Goal: Transaction & Acquisition: Obtain resource

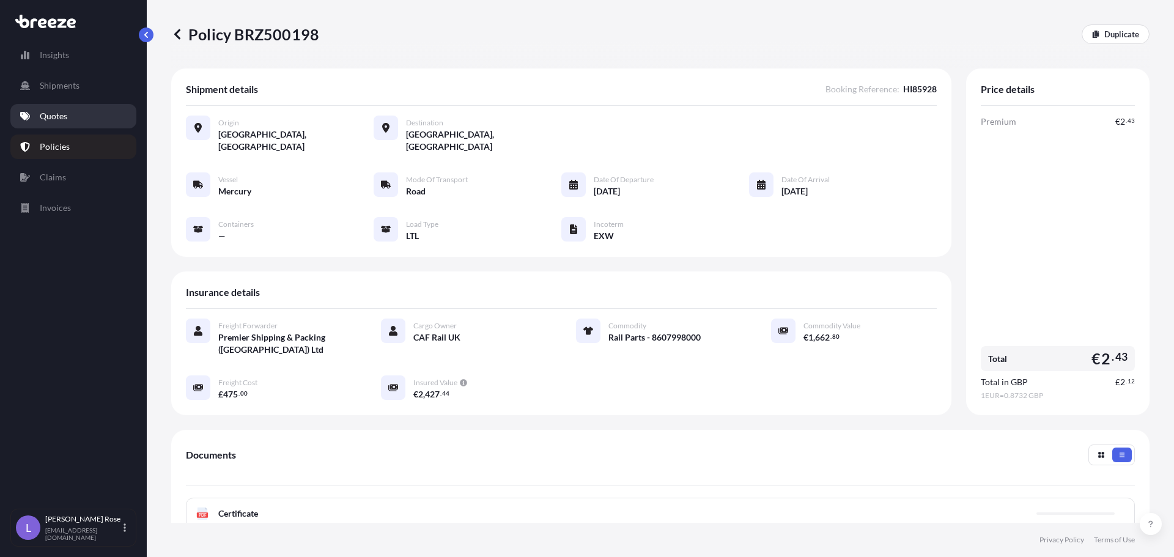
click at [61, 109] on link "Quotes" at bounding box center [73, 116] width 126 height 24
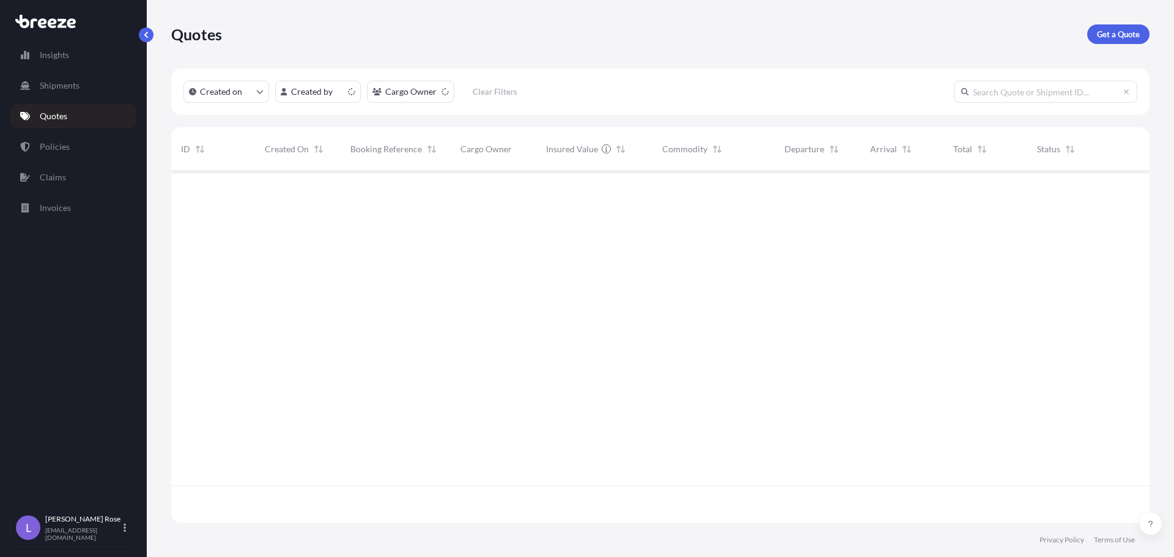
scroll to position [349, 969]
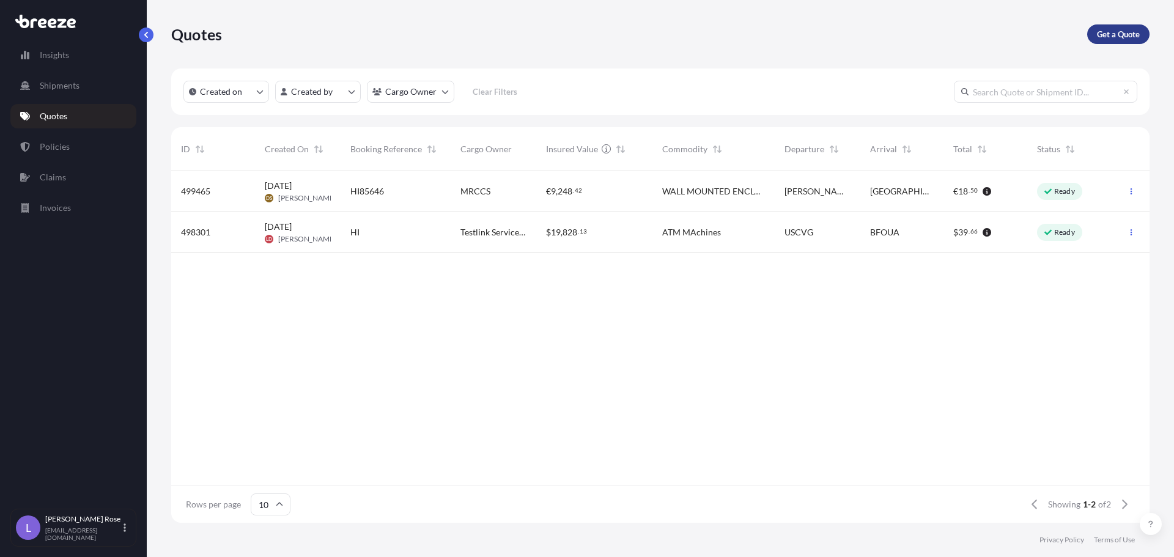
click at [1097, 33] on p "Get a Quote" at bounding box center [1118, 34] width 43 height 12
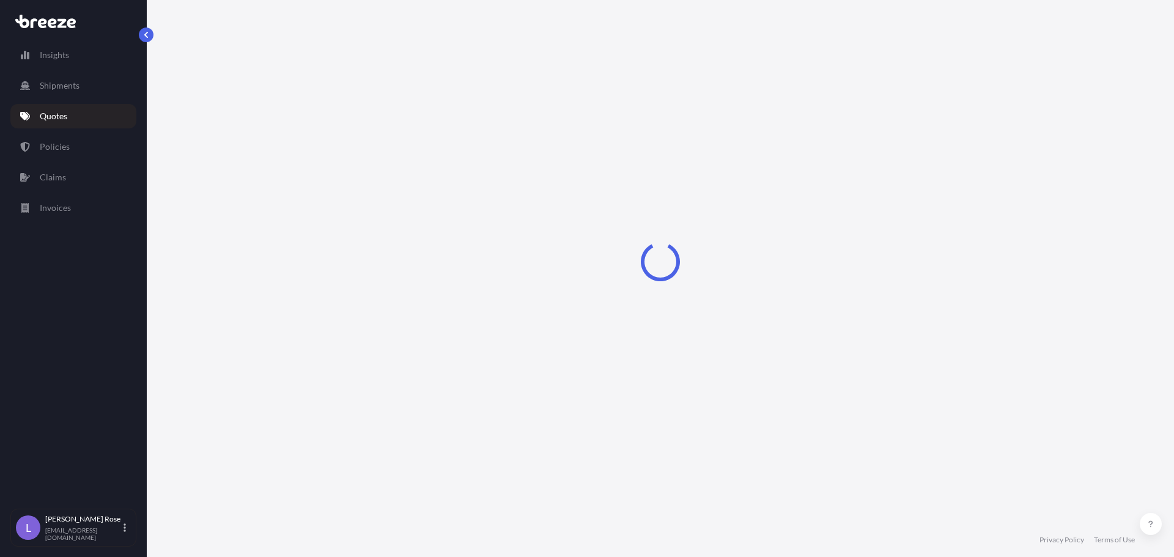
select select "Sea"
select select "1"
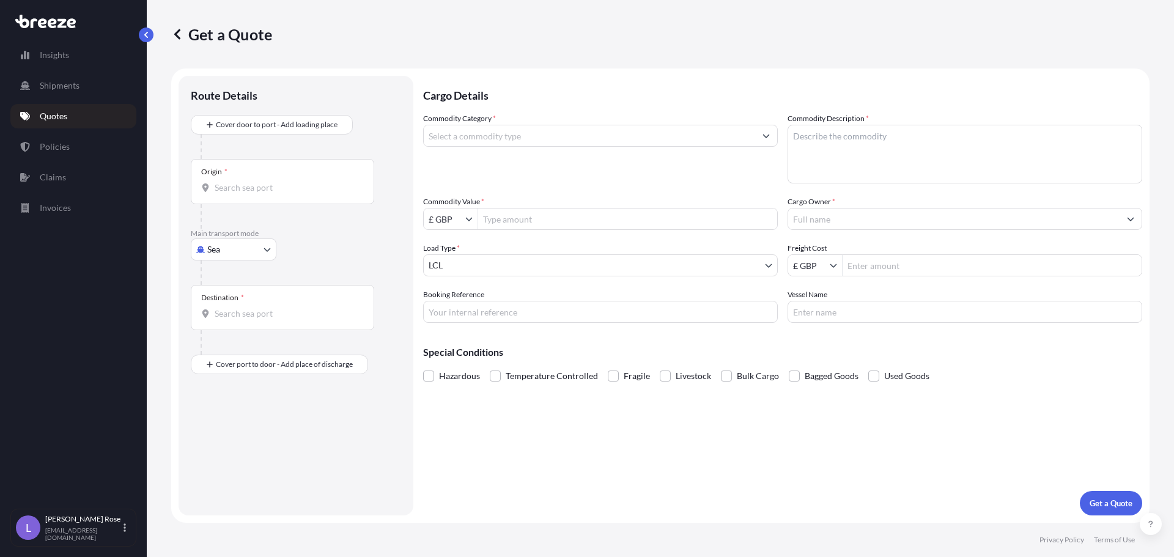
click at [253, 245] on body "Insights Shipments Quotes Policies Claims Invoices L [PERSON_NAME] [PERSON_NAME…" at bounding box center [587, 278] width 1174 height 557
click at [237, 326] on div "Road" at bounding box center [234, 325] width 76 height 22
select select "Road"
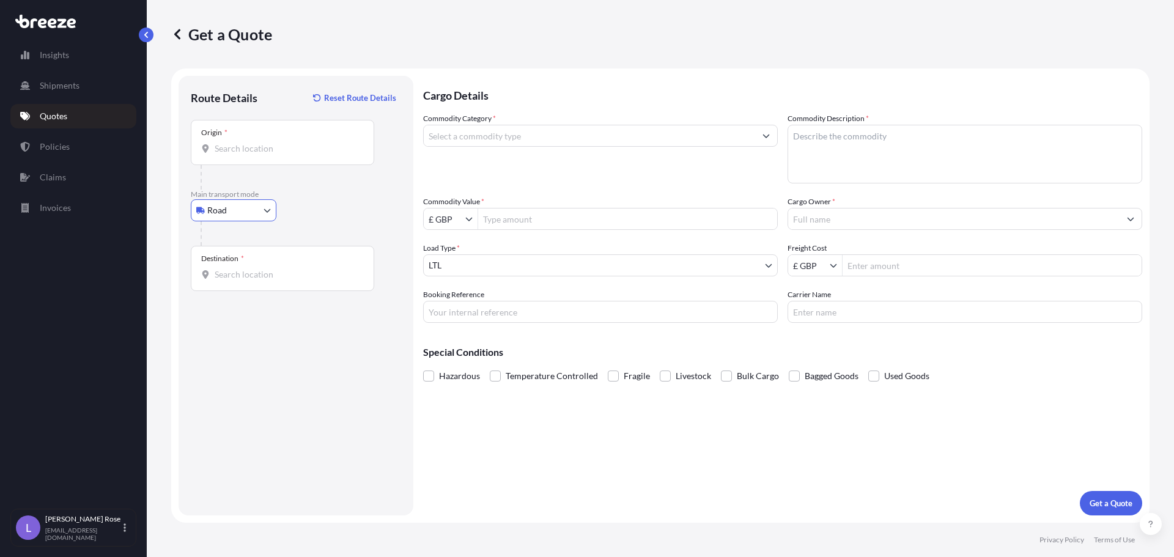
click at [243, 149] on input "Origin *" at bounding box center [287, 148] width 144 height 12
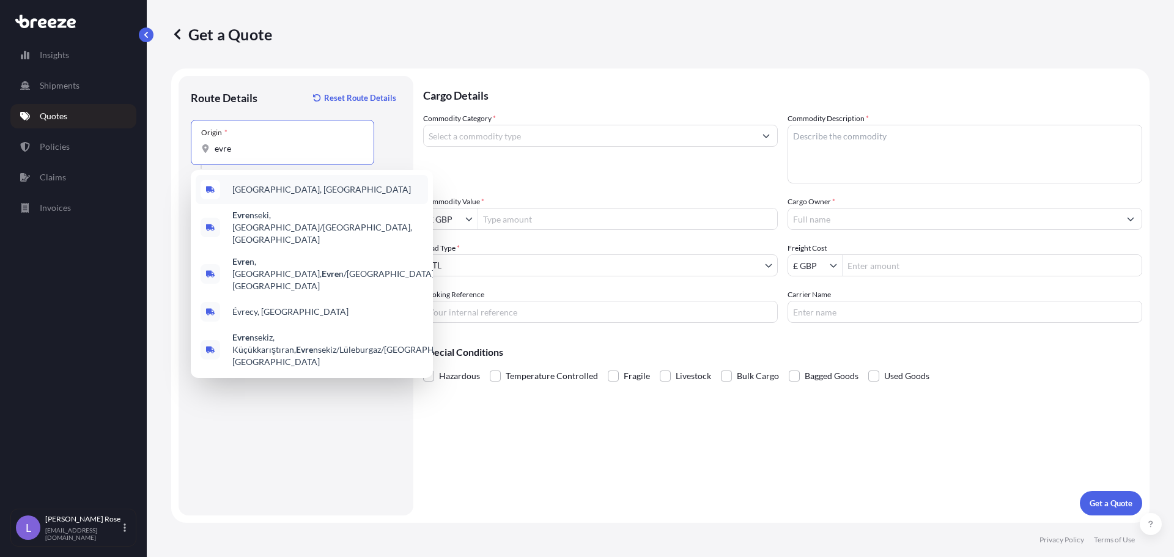
click at [255, 193] on span "[GEOGRAPHIC_DATA], [GEOGRAPHIC_DATA]" at bounding box center [321, 189] width 179 height 12
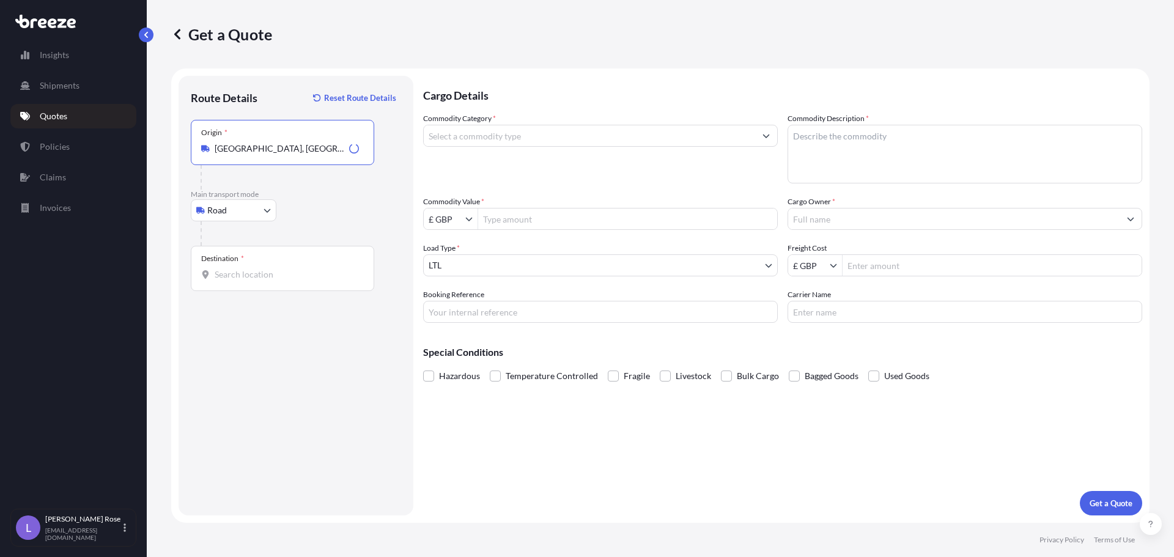
type input "[GEOGRAPHIC_DATA], [GEOGRAPHIC_DATA]"
click at [258, 274] on input "Destination *" at bounding box center [287, 274] width 144 height 12
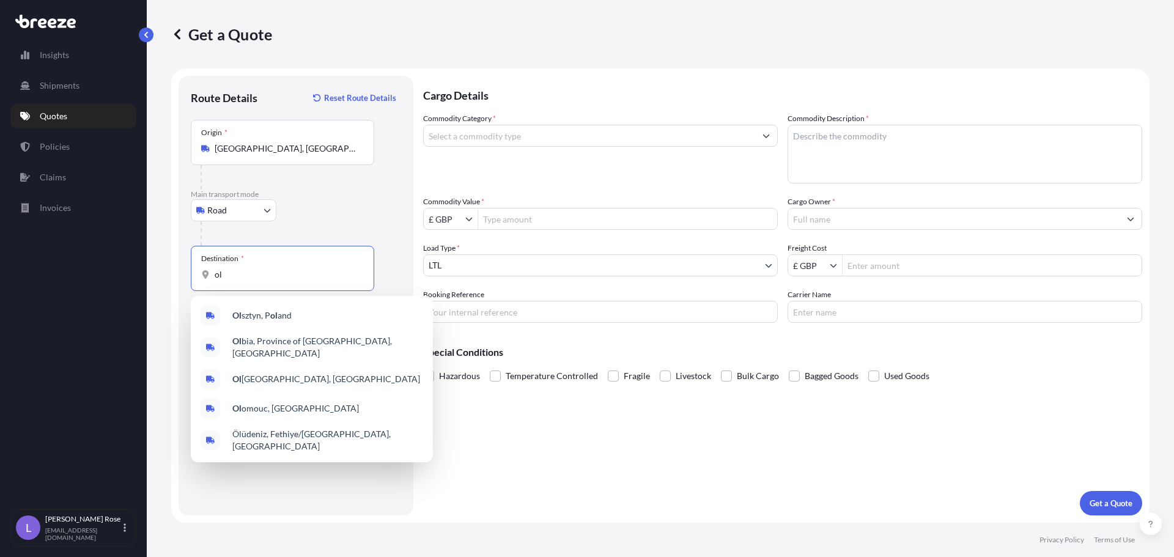
drag, startPoint x: 258, startPoint y: 272, endPoint x: 139, endPoint y: 264, distance: 118.9
click at [139, 264] on div "Insights Shipments Quotes Policies Claims Invoices L [PERSON_NAME] [PERSON_NAME…" at bounding box center [587, 278] width 1174 height 557
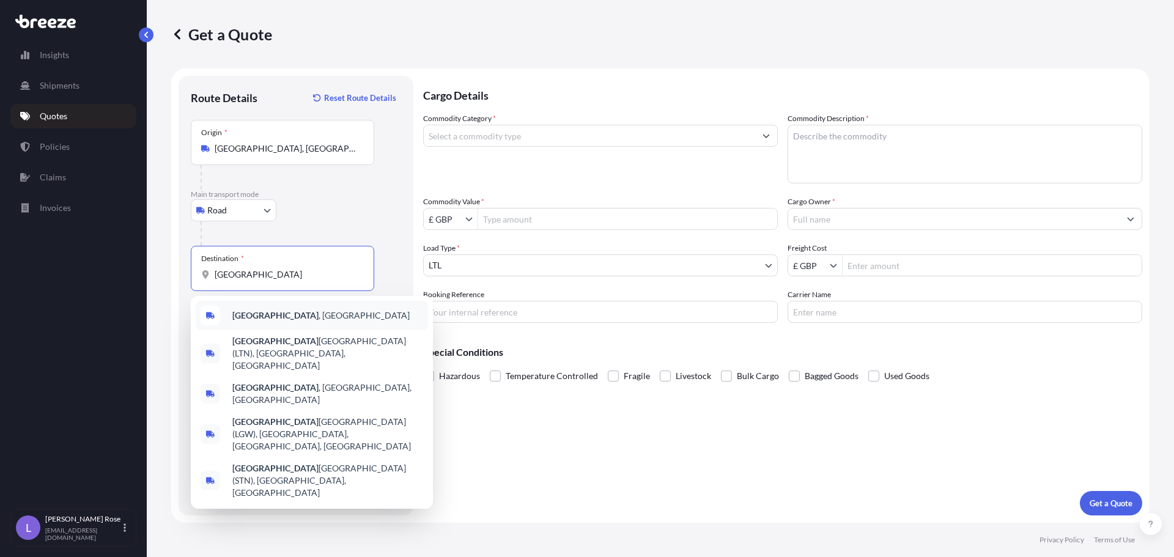
click at [265, 314] on span "[GEOGRAPHIC_DATA] , [GEOGRAPHIC_DATA]" at bounding box center [320, 315] width 177 height 12
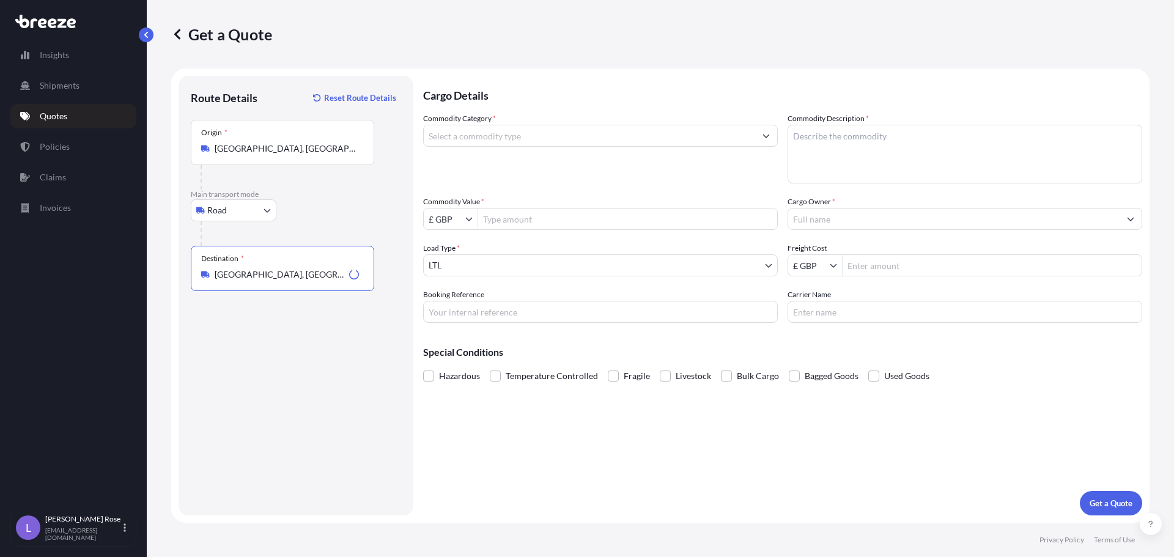
type input "[GEOGRAPHIC_DATA], [GEOGRAPHIC_DATA]"
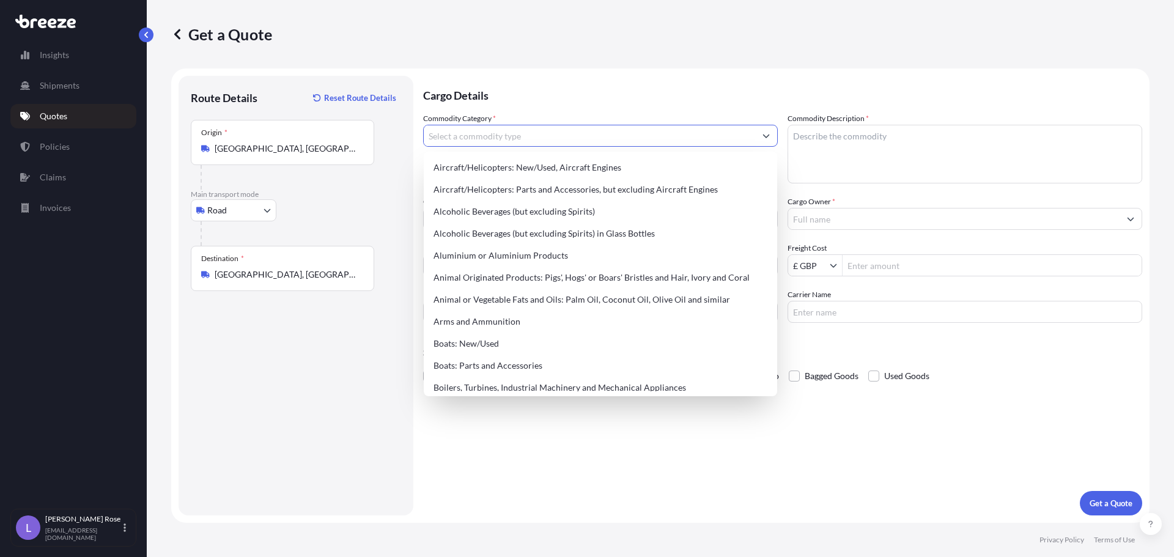
click at [504, 137] on input "Commodity Category *" at bounding box center [589, 136] width 331 height 22
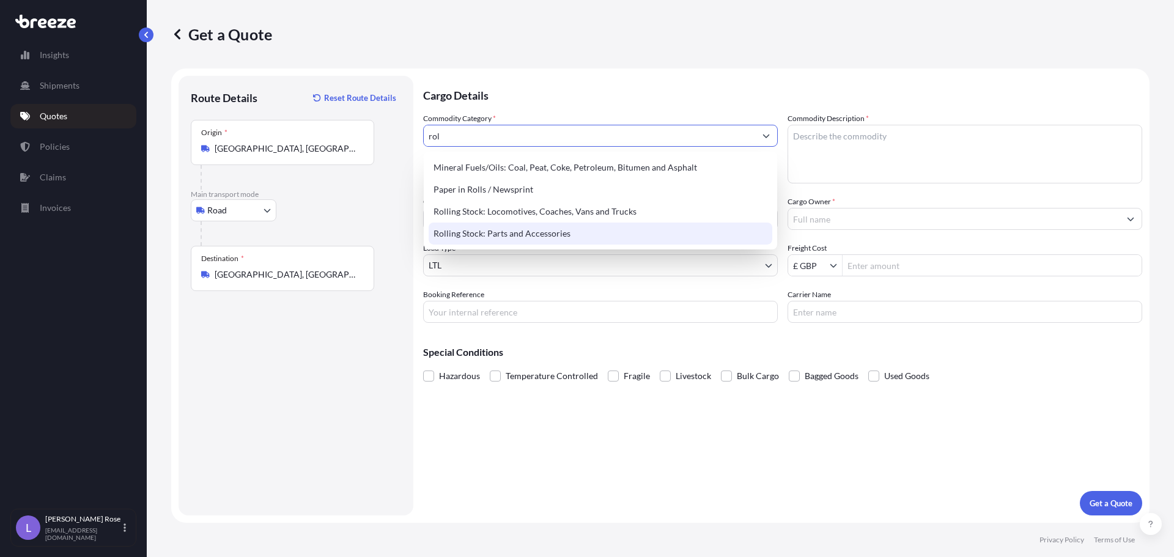
click at [481, 232] on div "Rolling Stock: Parts and Accessories" at bounding box center [601, 234] width 344 height 22
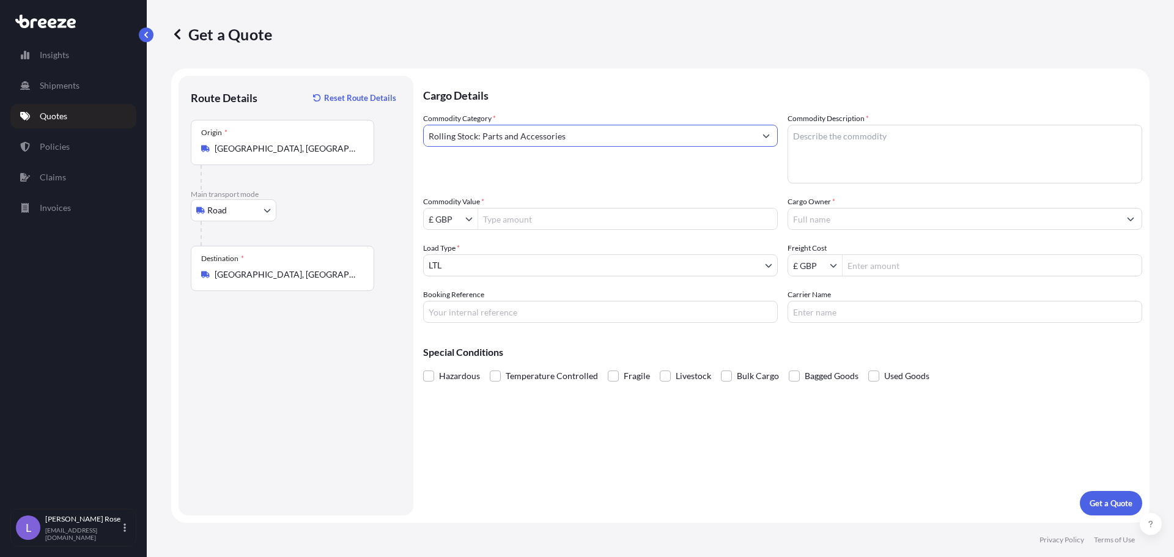
type input "Rolling Stock: Parts and Accessories"
click at [816, 160] on textarea "Commodity Description *" at bounding box center [965, 154] width 355 height 59
type textarea "Rail Parts - 8607998000"
type input "€ EUR"
click at [505, 223] on input "Commodity Value *" at bounding box center [627, 219] width 299 height 22
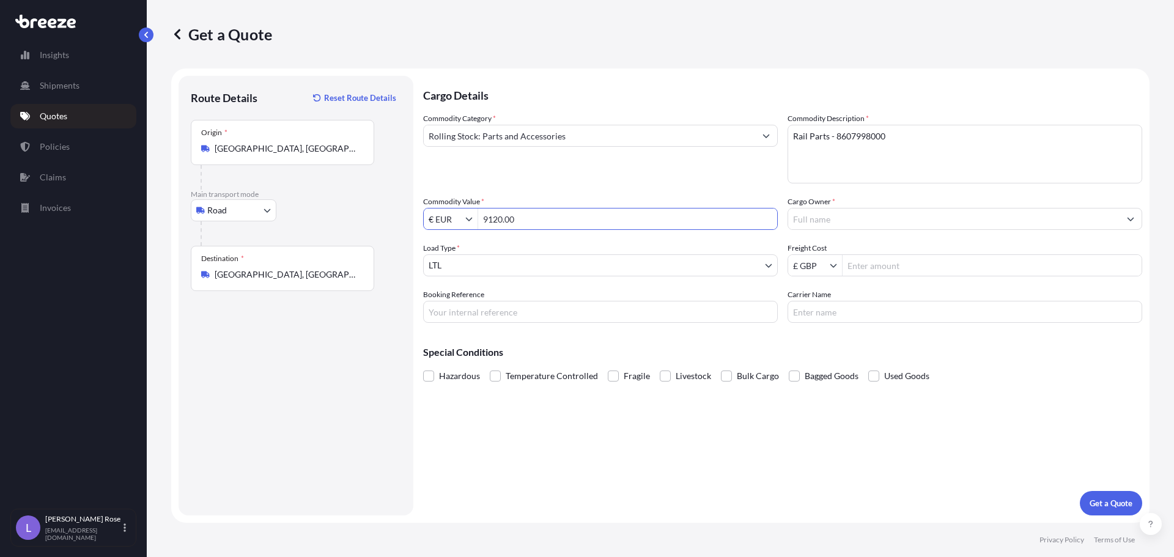
click at [891, 221] on input "Cargo Owner *" at bounding box center [953, 219] width 331 height 22
type input "9,120"
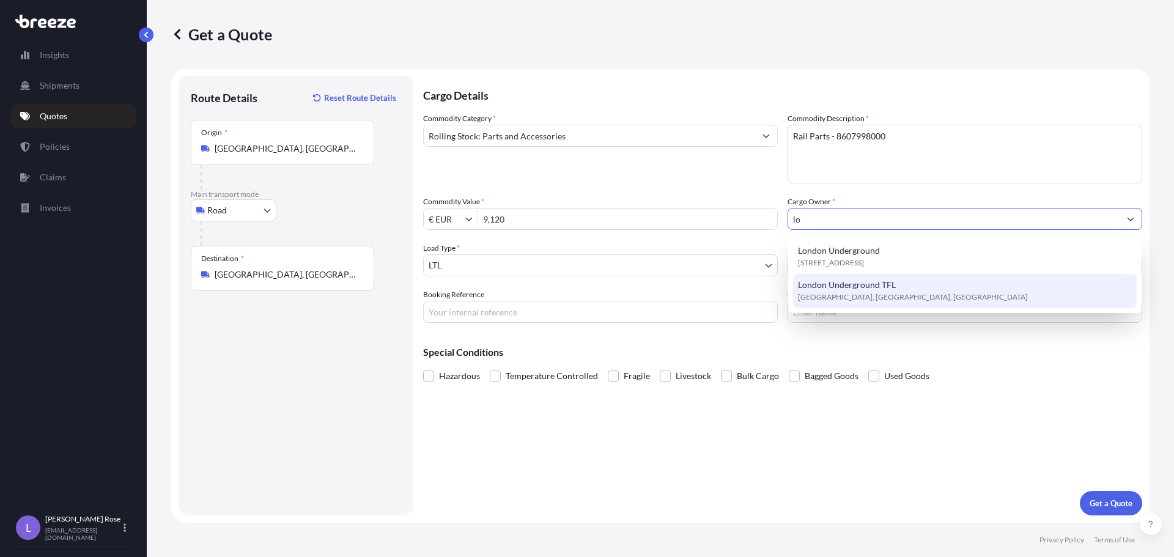
click at [877, 293] on span "[GEOGRAPHIC_DATA], [GEOGRAPHIC_DATA], [GEOGRAPHIC_DATA]" at bounding box center [913, 297] width 230 height 12
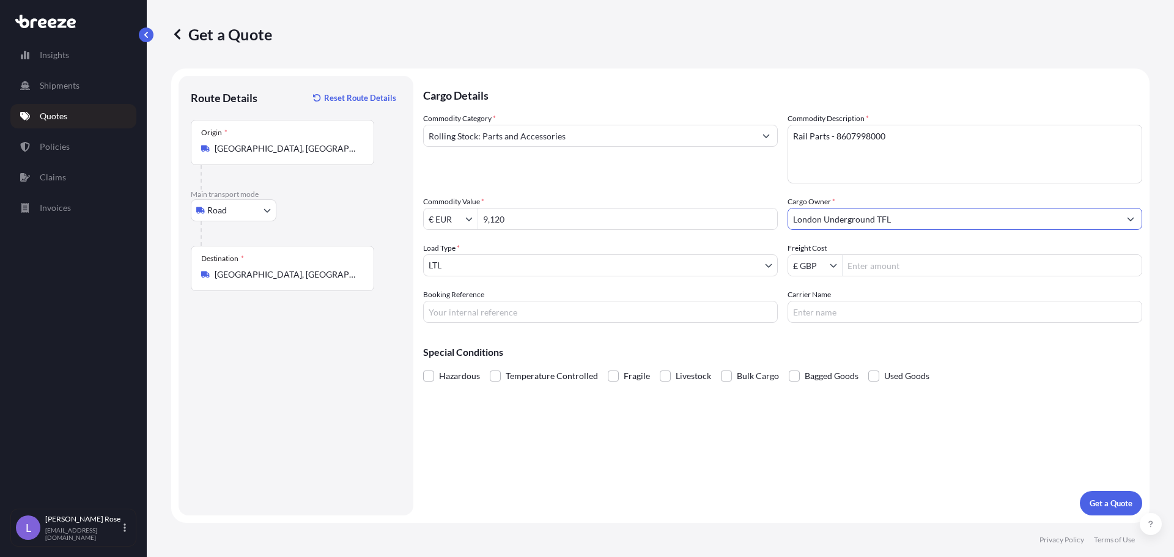
type input "London Underground TFL"
click at [909, 266] on input "Freight Cost" at bounding box center [992, 265] width 299 height 22
click at [895, 261] on input "Freight Cost" at bounding box center [992, 265] width 299 height 22
type input "1,249.99"
click at [708, 309] on input "Booking Reference" at bounding box center [600, 312] width 355 height 22
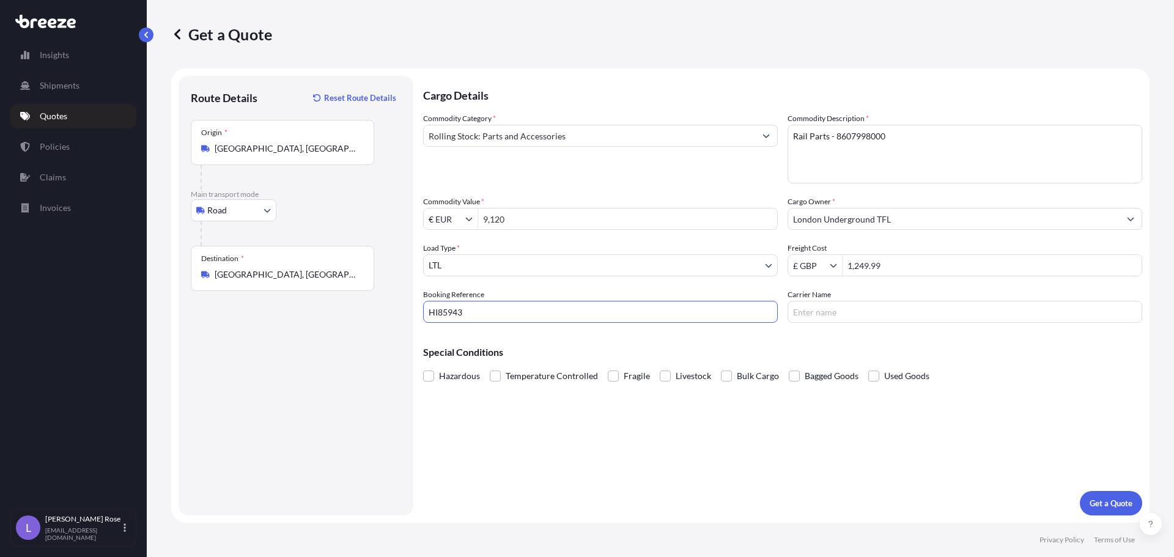
type input "HI85943"
type input "Trans Europe"
click at [1102, 504] on p "Get a Quote" at bounding box center [1111, 503] width 43 height 12
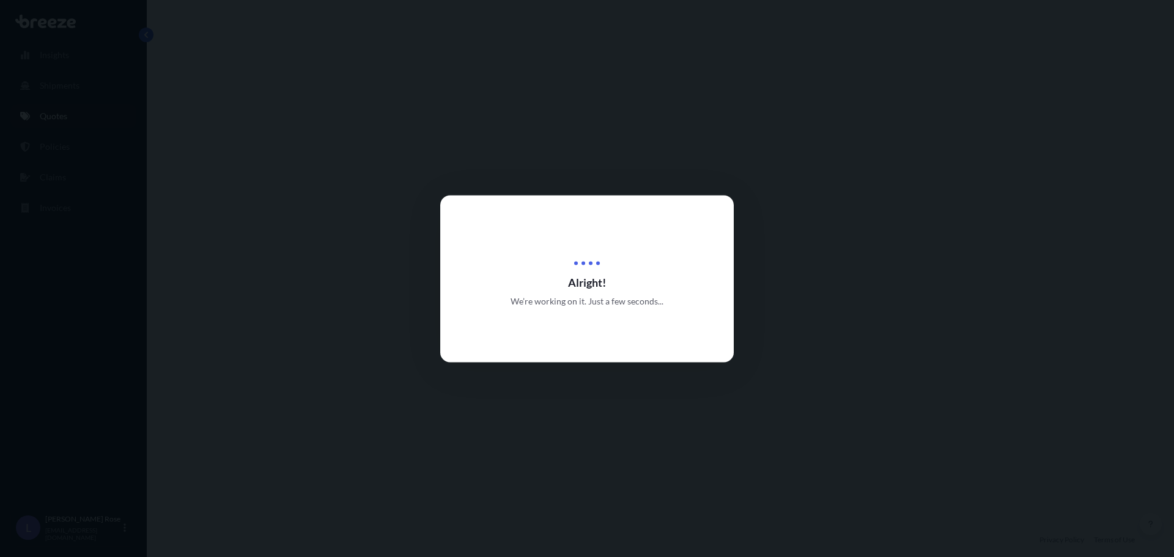
select select "Road"
select select "1"
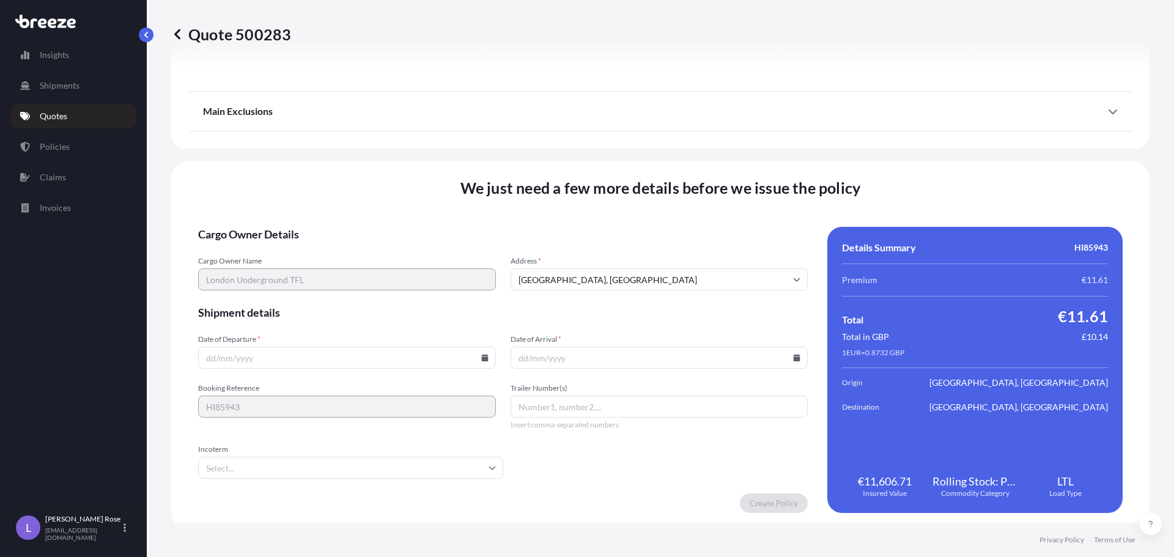
scroll to position [1384, 0]
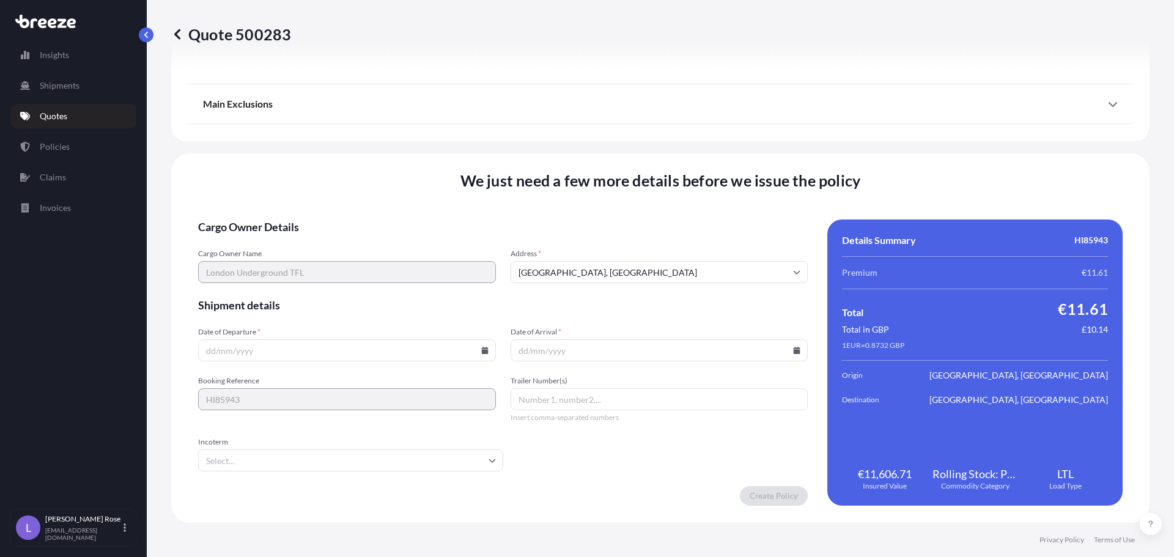
click at [483, 348] on icon at bounding box center [484, 350] width 7 height 7
click at [289, 282] on button "30" at bounding box center [289, 288] width 20 height 20
type input "[DATE]"
click at [794, 351] on icon at bounding box center [797, 350] width 7 height 7
click at [656, 291] on button "2" at bounding box center [655, 288] width 20 height 20
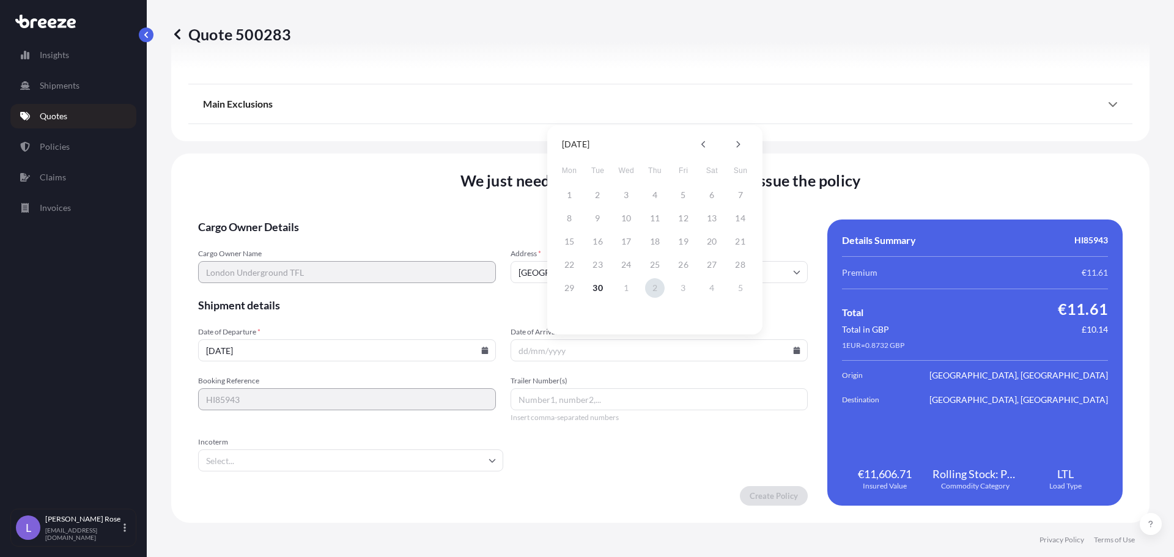
type input "[DATE]"
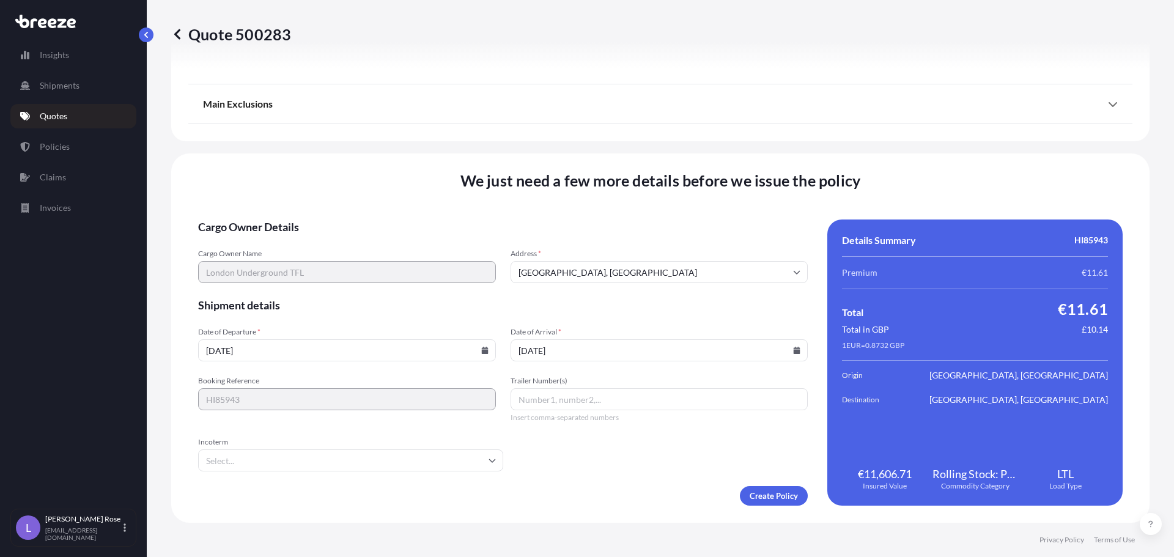
click at [404, 459] on input "Incoterm" at bounding box center [350, 460] width 305 height 22
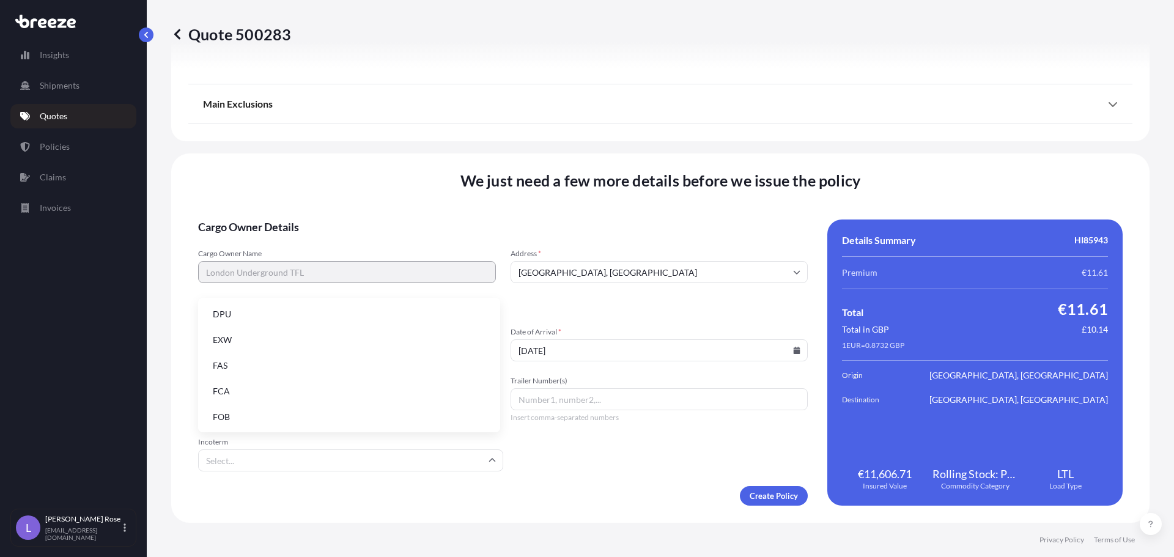
scroll to position [155, 0]
click at [246, 336] on li "EXW" at bounding box center [349, 338] width 292 height 23
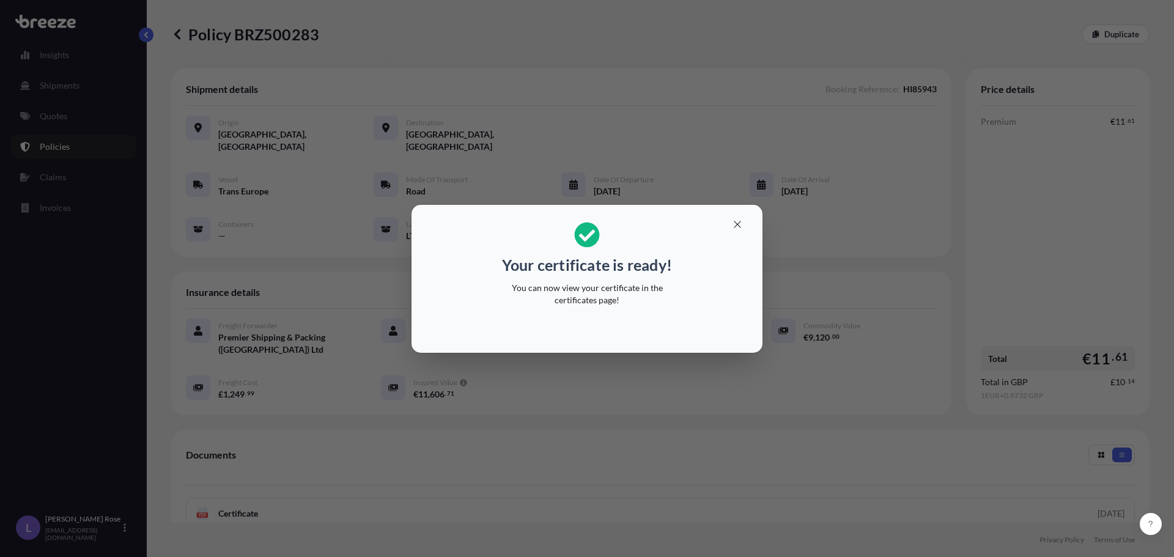
click at [682, 414] on div "Your certificate is ready! You can now view your certificate in the certificate…" at bounding box center [587, 278] width 1174 height 557
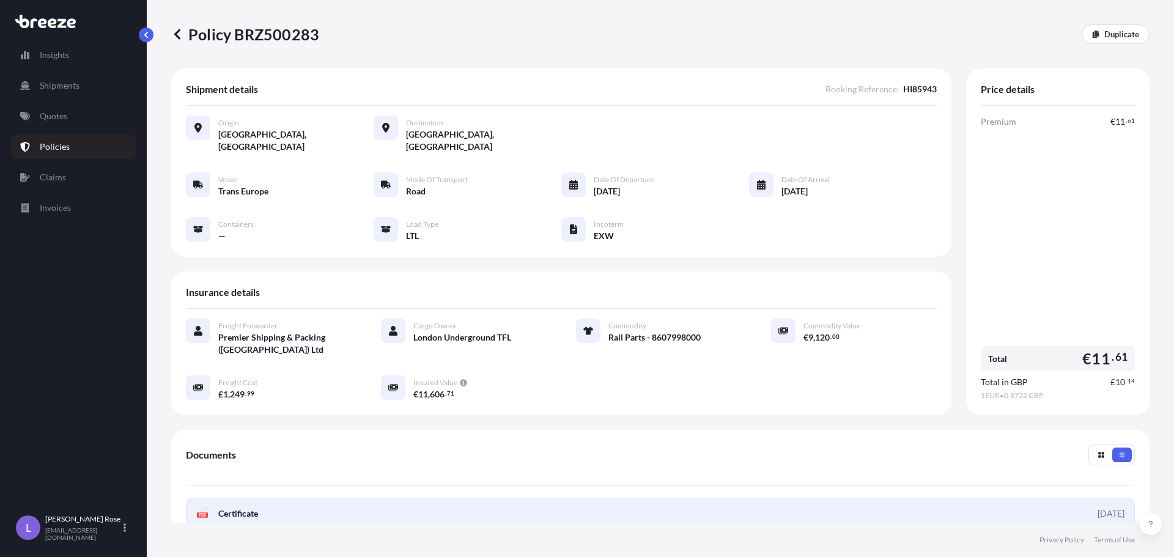
click at [446, 500] on link "PDF Certificate [DATE]" at bounding box center [660, 514] width 949 height 32
